Goal: Information Seeking & Learning: Check status

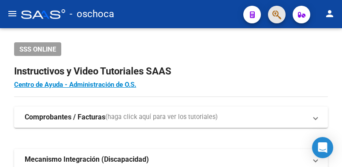
click at [271, 16] on button "button" at bounding box center [277, 15] width 18 height 18
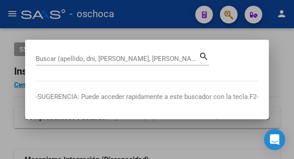
click at [55, 54] on div "Buscar (apellido, dni, [PERSON_NAME], [PERSON_NAME], cuit, obra social)" at bounding box center [117, 58] width 163 height 13
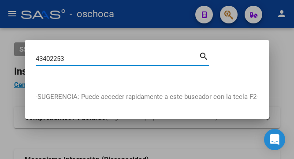
type input "43402253"
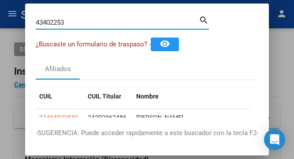
drag, startPoint x: 81, startPoint y: 24, endPoint x: 0, endPoint y: 18, distance: 81.4
click at [0, 18] on div "43402253 Buscar (apellido, dni, cuil, nro traspaso, cuit, obra social) search ¿…" at bounding box center [147, 79] width 294 height 159
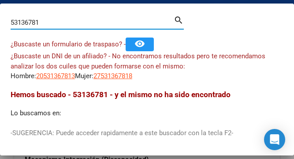
drag, startPoint x: 43, startPoint y: 20, endPoint x: -61, endPoint y: 1, distance: 105.4
click at [0, 1] on html "menu - oschoca person Firma Express Inicio Calendario SSS Instructivos Contacto…" at bounding box center [147, 79] width 294 height 159
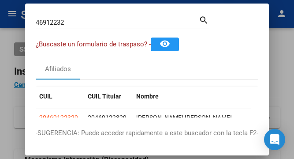
drag, startPoint x: 67, startPoint y: 15, endPoint x: 15, endPoint y: 7, distance: 52.7
click at [21, 11] on div "46912232 Buscar (apellido, dni, cuil, nro traspaso, cuit, obra social) search ¿…" at bounding box center [147, 79] width 294 height 159
drag, startPoint x: 79, startPoint y: 27, endPoint x: 54, endPoint y: 16, distance: 27.5
click at [56, 17] on div "46912232 Buscar (apellido, dni, [PERSON_NAME], nro traspaso, cuit, obra social)" at bounding box center [117, 22] width 163 height 13
drag, startPoint x: 73, startPoint y: 18, endPoint x: -37, endPoint y: 12, distance: 110.0
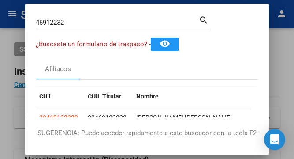
click at [0, 12] on html "menu - oschoca person Firma Express Inicio Calendario SSS Instructivos Contacto…" at bounding box center [147, 79] width 294 height 159
click at [95, 28] on div "46912232 Buscar (apellido, dni, [PERSON_NAME], nro traspaso, cuit, obra social)" at bounding box center [117, 22] width 163 height 13
click at [126, 78] on div "Afiliados" at bounding box center [147, 68] width 223 height 21
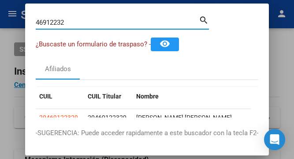
drag, startPoint x: 71, startPoint y: 20, endPoint x: -15, endPoint y: 23, distance: 86.1
click at [0, 23] on html "menu - oschoca person Firma Express Inicio Calendario SSS Instructivos Contacto…" at bounding box center [147, 79] width 294 height 159
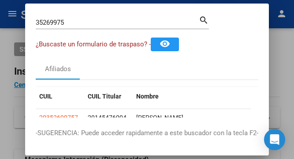
click at [84, 149] on mat-dialog-container "35269975 Buscar (apellido, dni, cuil, nro traspaso, cuit, obra social) search ¿…" at bounding box center [147, 80] width 244 height 152
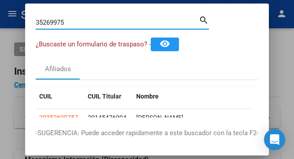
drag, startPoint x: 80, startPoint y: 21, endPoint x: -50, endPoint y: -9, distance: 133.1
click at [0, 0] on html "menu - oschoca person Firma Express Inicio Calendario SSS Instructivos Contacto…" at bounding box center [147, 79] width 294 height 159
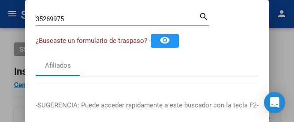
click at [149, 8] on mat-dialog-container "35269975 Buscar (apellido, dni, cuil, nro traspaso, cuit, obra social) search ¿…" at bounding box center [147, 63] width 244 height 127
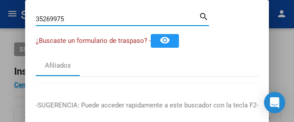
drag, startPoint x: 84, startPoint y: 22, endPoint x: -160, endPoint y: -13, distance: 246.5
click at [0, 0] on html "menu - oschoca person Firma Express Inicio Calendario SSS Instructivos Contacto…" at bounding box center [147, 61] width 294 height 122
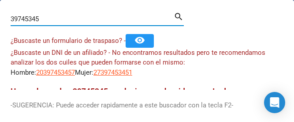
drag, startPoint x: 43, startPoint y: 22, endPoint x: -55, endPoint y: -7, distance: 102.4
click at [0, 0] on html "menu - oschoca person Firma Express Inicio Calendario SSS Instructivos Contacto…" at bounding box center [147, 61] width 294 height 122
drag, startPoint x: 40, startPoint y: 19, endPoint x: -77, endPoint y: 6, distance: 117.6
click at [0, 6] on html "menu - oschoca person Firma Express Inicio Calendario SSS Instructivos Contacto…" at bounding box center [147, 61] width 294 height 122
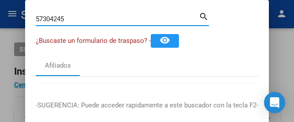
drag, startPoint x: 76, startPoint y: 17, endPoint x: 19, endPoint y: 1, distance: 59.5
click at [25, 7] on mat-dialog-container "57304245 Buscar (apellido, dni, cuil, nro traspaso, cuit, obra social) search ¿…" at bounding box center [147, 63] width 244 height 127
drag, startPoint x: 68, startPoint y: 21, endPoint x: -11, endPoint y: 15, distance: 80.1
click at [0, 15] on html "menu - oschoca person Firma Express Inicio Calendario SSS Instructivos Contacto…" at bounding box center [147, 61] width 294 height 122
type input "179796172"
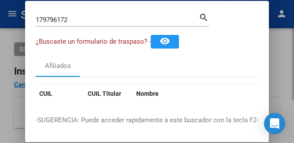
click at [286, 52] on div at bounding box center [147, 71] width 294 height 143
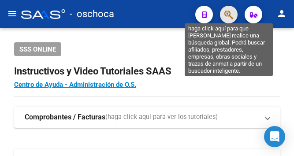
click at [227, 13] on icon "button" at bounding box center [229, 15] width 9 height 10
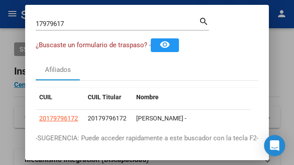
drag, startPoint x: 76, startPoint y: 28, endPoint x: 33, endPoint y: 23, distance: 43.1
click at [33, 23] on mat-dialog-content "17979617 Buscar (apellido, dni, cuil, nro traspaso, cuit, obra social) search ¿…" at bounding box center [147, 68] width 244 height 107
click at [75, 20] on input "17979617" at bounding box center [117, 24] width 163 height 8
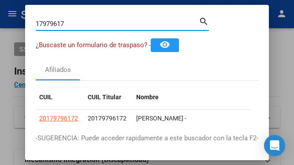
click at [75, 25] on input "17979617" at bounding box center [117, 24] width 163 height 8
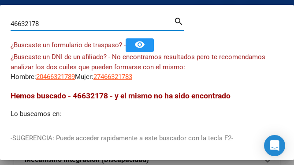
drag, startPoint x: 38, startPoint y: 25, endPoint x: -41, endPoint y: 17, distance: 79.4
click at [0, 17] on html "menu - oschoca person Firma Express Inicio Calendario SSS Instructivos Contacto…" at bounding box center [147, 82] width 294 height 165
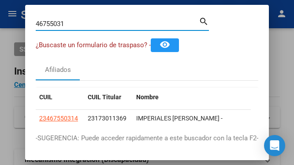
drag, startPoint x: 74, startPoint y: 22, endPoint x: -20, endPoint y: 12, distance: 94.5
click at [0, 12] on html "menu - oschoca person Firma Express Inicio Calendario SSS Instructivos Contacto…" at bounding box center [147, 82] width 294 height 165
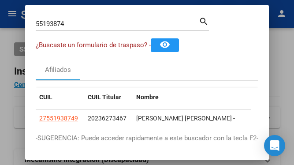
click at [89, 57] on mat-dialog-content "55193874 Buscar (apellido, dni, cuil, nro traspaso, cuit, obra social) search ¿…" at bounding box center [147, 68] width 244 height 107
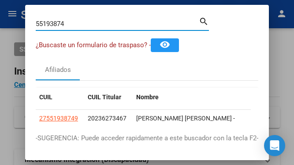
drag, startPoint x: 66, startPoint y: 23, endPoint x: 22, endPoint y: 20, distance: 44.7
click at [22, 20] on div "55193874 Buscar (apellido, dni, cuil, nro traspaso, cuit, obra social) search ¿…" at bounding box center [147, 82] width 294 height 165
drag, startPoint x: 73, startPoint y: 26, endPoint x: -16, endPoint y: 13, distance: 90.0
click at [0, 13] on html "menu - oschoca person Firma Express Inicio Calendario SSS Instructivos Contacto…" at bounding box center [147, 82] width 294 height 165
type input "37358269"
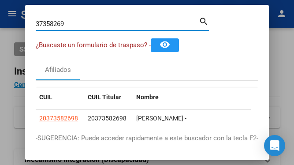
drag, startPoint x: 73, startPoint y: 22, endPoint x: -68, endPoint y: 3, distance: 142.5
click at [0, 3] on html "menu - oschoca person Firma Express Inicio Calendario SSS Instructivos Contacto…" at bounding box center [147, 82] width 294 height 165
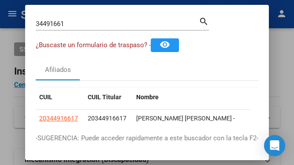
drag, startPoint x: 79, startPoint y: 30, endPoint x: -3, endPoint y: 7, distance: 85.1
click at [0, 7] on html "menu - oschoca person Firma Express Inicio Calendario SSS Instructivos Contacto…" at bounding box center [147, 82] width 294 height 165
click at [75, 17] on div "34491661 Buscar (apellido, dni, [PERSON_NAME], [PERSON_NAME], cuit, obra social)" at bounding box center [117, 23] width 163 height 13
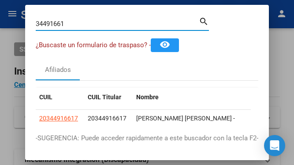
drag, startPoint x: 73, startPoint y: 22, endPoint x: 23, endPoint y: 12, distance: 50.8
click at [23, 13] on div "34491661 Buscar (apellido, dni, cuil, nro traspaso, cuit, obra social) search ¿…" at bounding box center [147, 82] width 294 height 165
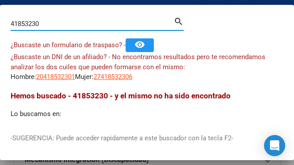
drag, startPoint x: 46, startPoint y: 24, endPoint x: -82, endPoint y: -3, distance: 131.1
click at [0, 0] on html "menu - oschoca person Firma Express Inicio Calendario SSS Instructivos Contacto…" at bounding box center [147, 82] width 294 height 165
drag, startPoint x: 37, startPoint y: 26, endPoint x: -25, endPoint y: 12, distance: 64.1
click at [0, 12] on html "menu - oschoca person Firma Express Inicio Calendario SSS Instructivos Contacto…" at bounding box center [147, 82] width 294 height 165
drag, startPoint x: 46, startPoint y: 23, endPoint x: -62, endPoint y: -15, distance: 114.3
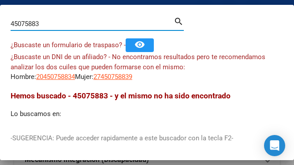
click at [0, 0] on html "menu - oschoca person Firma Express Inicio Calendario SSS Instructivos Contacto…" at bounding box center [147, 82] width 294 height 165
click at [53, 20] on input "45066999" at bounding box center [92, 24] width 163 height 8
click at [55, 20] on input "45066999" at bounding box center [92, 24] width 163 height 8
drag, startPoint x: 41, startPoint y: 23, endPoint x: -77, endPoint y: 5, distance: 119.2
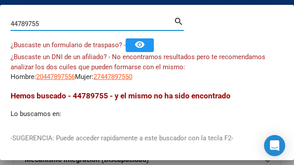
click at [0, 5] on html "menu - oschoca person Firma Express Inicio Calendario SSS Instructivos Contacto…" at bounding box center [147, 82] width 294 height 165
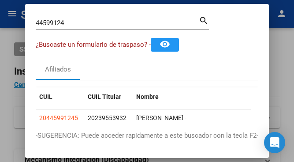
click at [77, 28] on div "44599124 Buscar (apellido, dni, [PERSON_NAME], [PERSON_NAME], cuit, obra social)" at bounding box center [117, 22] width 163 height 13
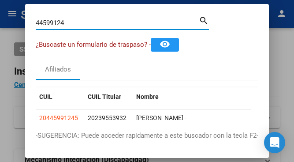
click at [75, 25] on input "44599124" at bounding box center [117, 23] width 163 height 8
drag, startPoint x: 69, startPoint y: 22, endPoint x: 34, endPoint y: 34, distance: 36.4
click at [26, 15] on mat-dialog-content "58795679 Buscar (apellido, dni, cuil, nro traspaso, cuit, obra social) search ¿…" at bounding box center [147, 67] width 244 height 105
drag, startPoint x: 75, startPoint y: 20, endPoint x: 0, endPoint y: 7, distance: 75.7
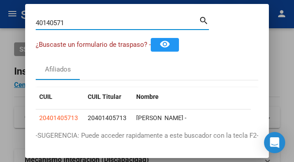
click at [23, 25] on div "40140571 Buscar (apellido, dni, cuil, nro traspaso, cuit, obra social) search ¿…" at bounding box center [147, 81] width 294 height 162
drag, startPoint x: 86, startPoint y: 20, endPoint x: 0, endPoint y: 19, distance: 86.0
click at [6, 24] on div "46271471 Buscar (apellido, dni, cuil, nro traspaso, cuit, obra social) search ¿…" at bounding box center [147, 81] width 294 height 162
drag, startPoint x: 76, startPoint y: 24, endPoint x: -35, endPoint y: 6, distance: 112.6
click at [0, 6] on html "menu - oschoca person Firma Express Inicio Calendario SSS Instructivos Contacto…" at bounding box center [147, 81] width 294 height 162
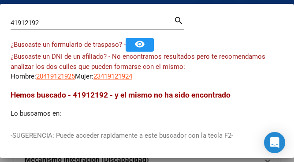
drag, startPoint x: 46, startPoint y: 20, endPoint x: -11, endPoint y: 26, distance: 57.6
click at [0, 26] on html "menu - oschoca person Firma Express Inicio Calendario SSS Instructivos Contacto…" at bounding box center [147, 81] width 294 height 162
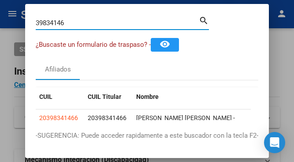
drag, startPoint x: 73, startPoint y: 23, endPoint x: -24, endPoint y: 27, distance: 97.6
click at [0, 27] on html "menu - oschoca person Firma Express Inicio Calendario SSS Instructivos Contacto…" at bounding box center [147, 81] width 294 height 162
drag, startPoint x: 68, startPoint y: 21, endPoint x: -73, endPoint y: 21, distance: 140.7
click at [0, 21] on html "menu - oschoca person Firma Express Inicio Calendario SSS Instructivos Contacto…" at bounding box center [147, 81] width 294 height 162
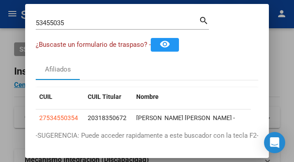
click at [55, 33] on div "53455035 Buscar (apellido, dni, [PERSON_NAME], nro traspaso, cuit, obra social)…" at bounding box center [122, 26] width 173 height 23
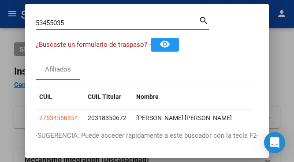
drag, startPoint x: 71, startPoint y: 20, endPoint x: 8, endPoint y: 8, distance: 63.8
click at [14, 10] on div "53455035 Buscar (apellido, dni, cuil, nro traspaso, cuit, obra social) search ¿…" at bounding box center [147, 81] width 294 height 162
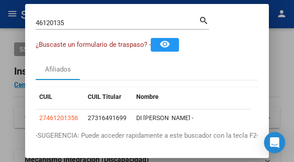
click at [74, 24] on input "46120135" at bounding box center [117, 23] width 163 height 8
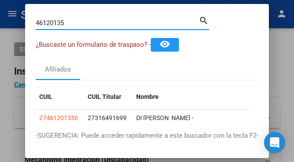
drag, startPoint x: 74, startPoint y: 24, endPoint x: -10, endPoint y: 12, distance: 84.7
click at [0, 12] on html "menu - oschoca person Firma Express Inicio Calendario SSS Instructivos Contacto…" at bounding box center [147, 81] width 294 height 162
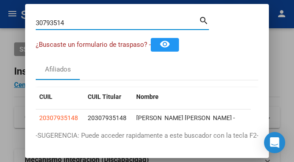
drag, startPoint x: 64, startPoint y: 23, endPoint x: 42, endPoint y: 21, distance: 22.2
click at [45, 21] on input "30793514" at bounding box center [117, 23] width 163 height 8
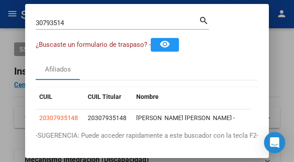
click at [22, 20] on div "30793514 Buscar (apellido, dni, cuil, nro traspaso, cuit, obra social) search ¿…" at bounding box center [147, 81] width 294 height 162
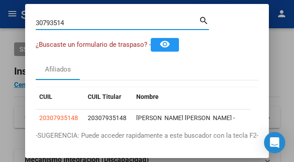
drag, startPoint x: 76, startPoint y: 21, endPoint x: -15, endPoint y: -3, distance: 94.7
click at [0, 0] on html "menu - oschoca person Firma Express Inicio Calendario SSS Instructivos Contacto…" at bounding box center [147, 81] width 294 height 162
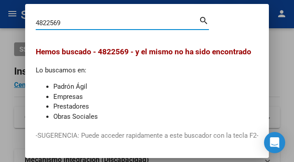
drag, startPoint x: 75, startPoint y: 27, endPoint x: -29, endPoint y: -6, distance: 108.3
click at [0, 0] on html "menu - oschoca person Firma Express Inicio Calendario SSS Instructivos Contacto…" at bounding box center [147, 81] width 294 height 162
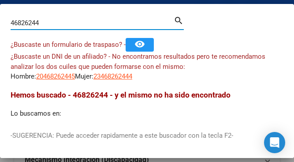
drag, startPoint x: 55, startPoint y: 26, endPoint x: -54, endPoint y: -2, distance: 112.5
click at [0, 0] on html "menu - oschoca person Firma Express Inicio Calendario SSS Instructivos Contacto…" at bounding box center [147, 81] width 294 height 162
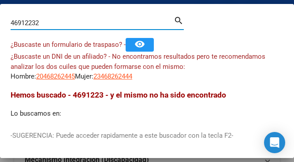
type input "46912232"
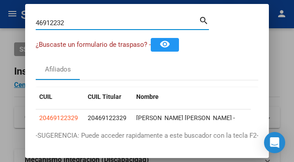
drag, startPoint x: 67, startPoint y: 23, endPoint x: -42, endPoint y: 16, distance: 109.2
click at [0, 16] on html "menu - oschoca person Firma Express Inicio Calendario SSS Instructivos Contacto…" at bounding box center [147, 81] width 294 height 162
drag, startPoint x: 66, startPoint y: 22, endPoint x: 7, endPoint y: 4, distance: 62.4
click at [7, 4] on div "44448431 Buscar (apellido, dni, cuil, nro traspaso, cuit, obra social) search ¿…" at bounding box center [147, 81] width 294 height 162
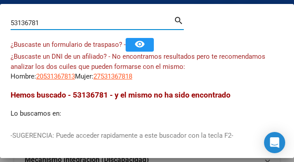
drag, startPoint x: 54, startPoint y: 19, endPoint x: 0, endPoint y: 15, distance: 54.4
click at [2, 16] on mat-dialog-content "53136781 Buscar (apellido, dni, cuil, nro traspaso, cuit, obra social) search ¿…" at bounding box center [147, 67] width 294 height 105
drag, startPoint x: 40, startPoint y: 21, endPoint x: -20, endPoint y: 3, distance: 63.0
click at [0, 3] on html "menu - oschoca person Firma Express Inicio Calendario SSS Instructivos Contacto…" at bounding box center [147, 81] width 294 height 162
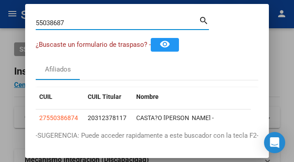
drag, startPoint x: 68, startPoint y: 25, endPoint x: 13, endPoint y: 16, distance: 55.8
click at [13, 17] on div "55038687 Buscar (apellido, dni, cuil, nro traspaso, cuit, obra social) search ¿…" at bounding box center [147, 81] width 294 height 162
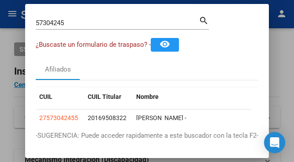
drag, startPoint x: 82, startPoint y: 19, endPoint x: 32, endPoint y: 15, distance: 50.4
click at [33, 16] on mat-dialog-content "57304245 Buscar (apellido, dni, cuil, nro traspaso, cuit, obra social) search ¿…" at bounding box center [147, 67] width 244 height 105
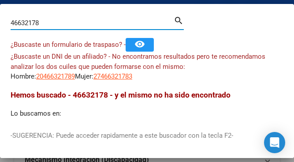
drag, startPoint x: 54, startPoint y: 23, endPoint x: 3, endPoint y: 17, distance: 51.5
click at [9, 16] on mat-dialog-content "46632178 Buscar (apellido, dni, cuil, nro traspaso, cuit, obra social) search ¿…" at bounding box center [147, 67] width 294 height 105
drag, startPoint x: 45, startPoint y: 26, endPoint x: -43, endPoint y: 4, distance: 90.9
click at [0, 4] on html "menu - oschoca person Firma Express Inicio Calendario SSS Instructivos Contacto…" at bounding box center [147, 81] width 294 height 162
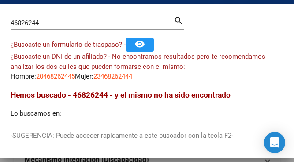
drag, startPoint x: 46, startPoint y: 22, endPoint x: 10, endPoint y: 17, distance: 36.6
click at [10, 17] on mat-dialog-content "46826244 Buscar (apellido, dni, cuil, nro traspaso, cuit, obra social) search ¿…" at bounding box center [147, 67] width 294 height 105
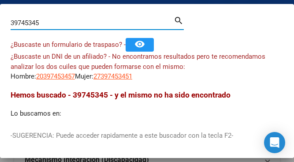
drag, startPoint x: 47, startPoint y: 24, endPoint x: -28, endPoint y: 17, distance: 75.8
click at [0, 17] on html "menu - oschoca person Firma Express Inicio Calendario SSS Instructivos Contacto…" at bounding box center [147, 81] width 294 height 162
type input "32651029"
